Goal: Task Accomplishment & Management: Use online tool/utility

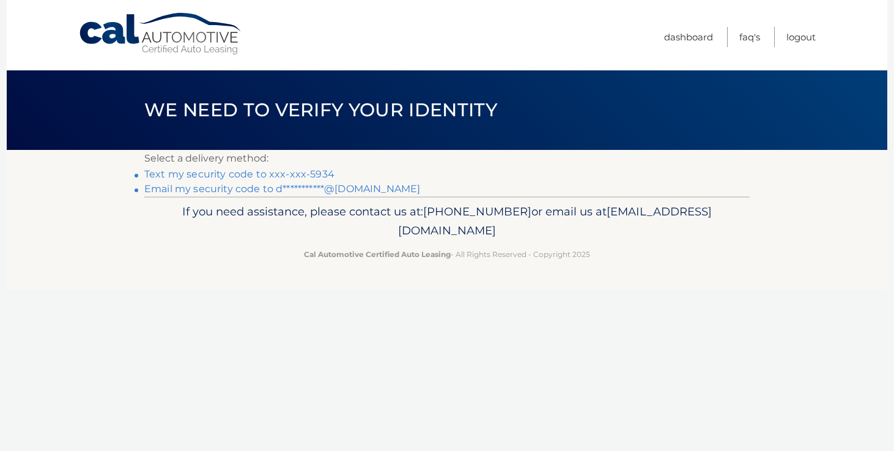
click at [318, 176] on link "Text my security code to xxx-xxx-5934" at bounding box center [239, 174] width 190 height 12
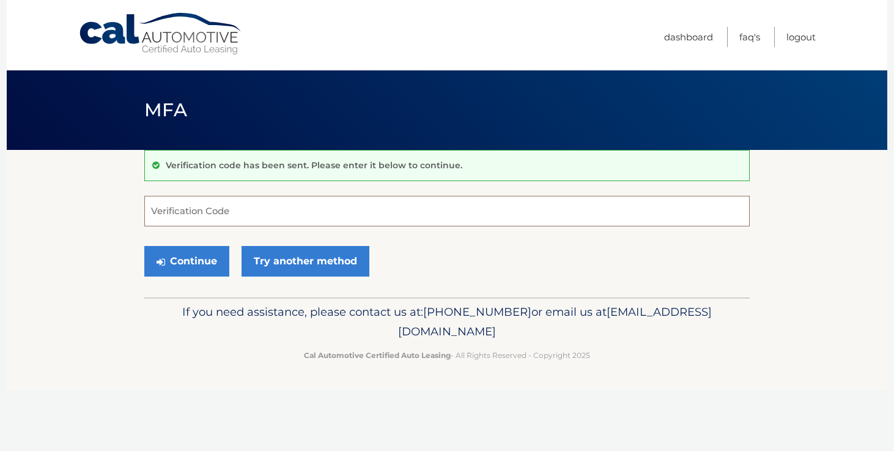
click at [252, 206] on input "Verification Code" at bounding box center [447, 211] width 606 height 31
click at [195, 208] on input "Verification Code" at bounding box center [447, 211] width 606 height 31
type input "271425"
click at [190, 255] on button "Continue" at bounding box center [186, 261] width 85 height 31
